Goal: Transaction & Acquisition: Purchase product/service

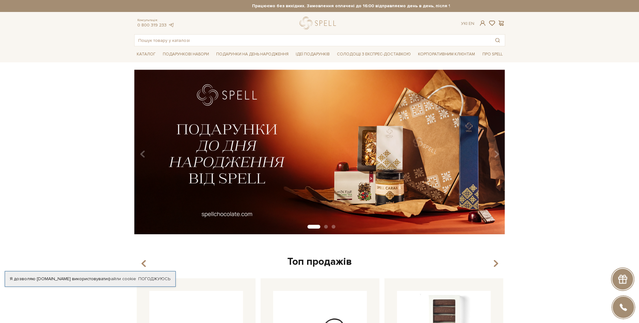
click at [409, 158] on img at bounding box center [319, 151] width 371 height 164
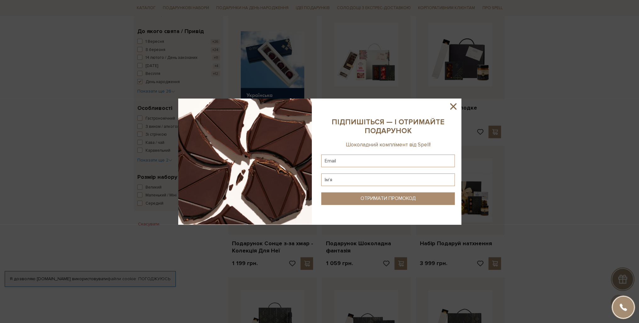
scroll to position [252, 0]
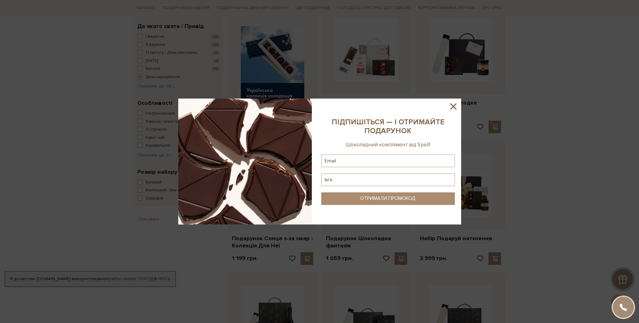
click at [451, 107] on icon at bounding box center [453, 106] width 11 height 11
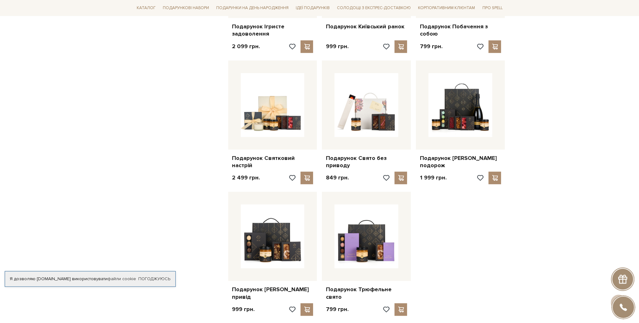
scroll to position [660, 0]
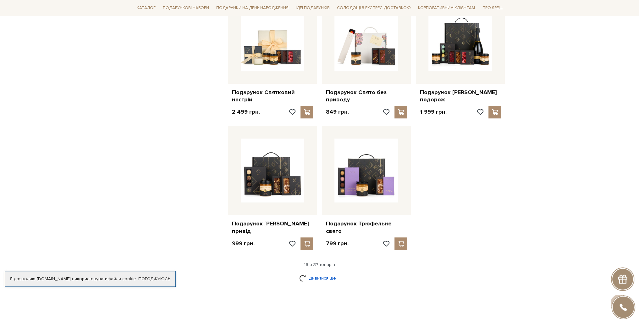
click at [317, 272] on link "Дивитися ще" at bounding box center [319, 277] width 41 height 11
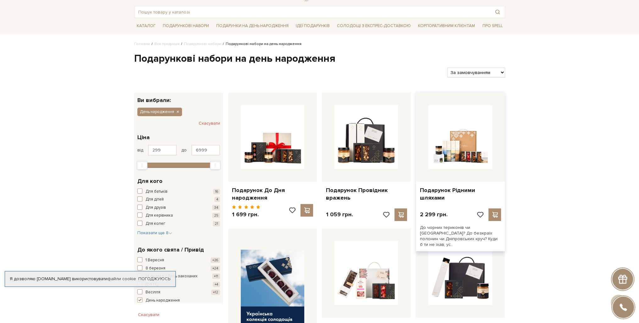
scroll to position [0, 0]
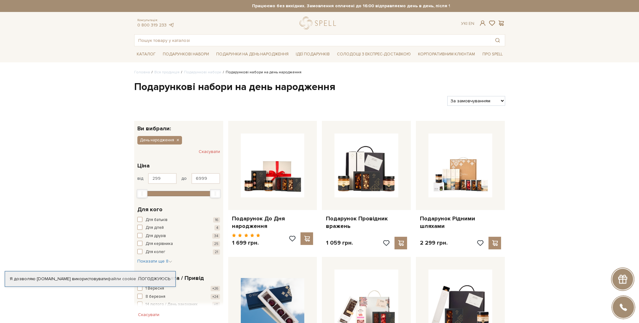
click at [461, 96] on select "За замовчуванням За Ціною (зростання) За Ціною (зменшення) Новинки За популярні…" at bounding box center [476, 101] width 58 height 10
select select "[URL][DOMAIN_NAME]"
click at [447, 96] on select "За замовчуванням За Ціною (зростання) За Ціною (зменшення) Новинки За популярні…" at bounding box center [476, 101] width 58 height 10
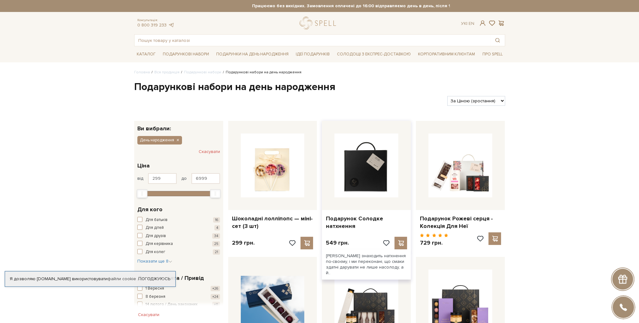
click at [365, 183] on img at bounding box center [367, 165] width 64 height 64
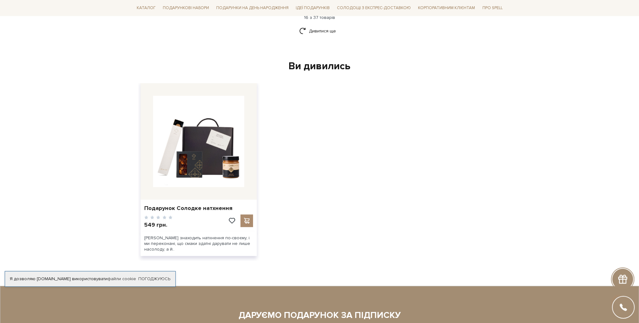
scroll to position [943, 0]
